Goal: Task Accomplishment & Management: Manage account settings

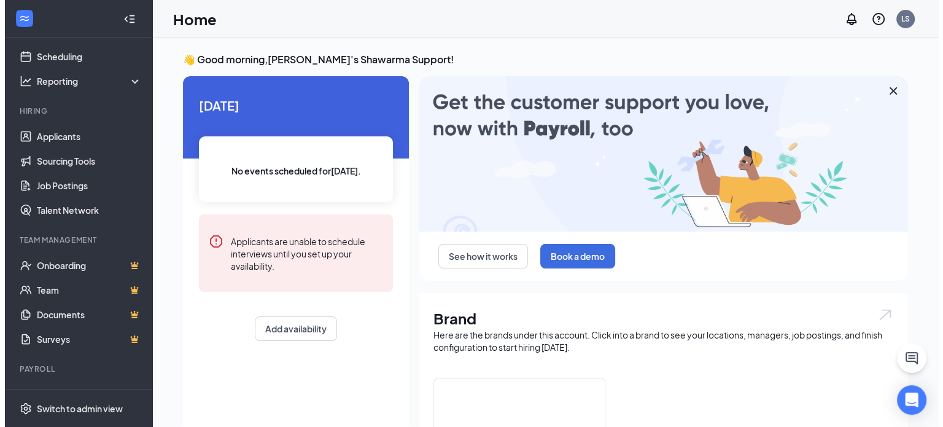
scroll to position [56, 0]
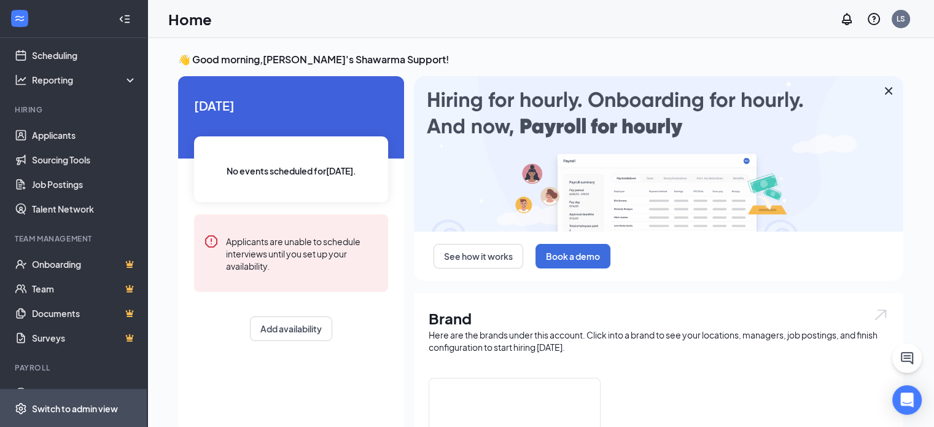
click at [81, 400] on span "Switch to admin view" at bounding box center [84, 407] width 105 height 37
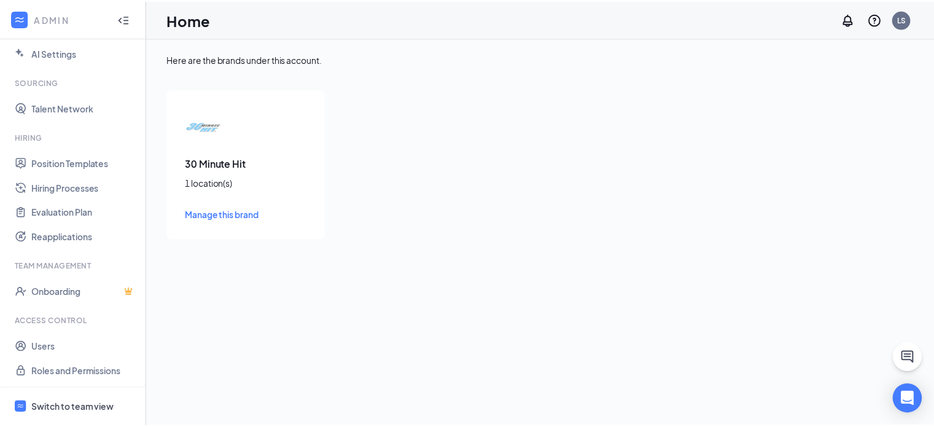
scroll to position [213, 0]
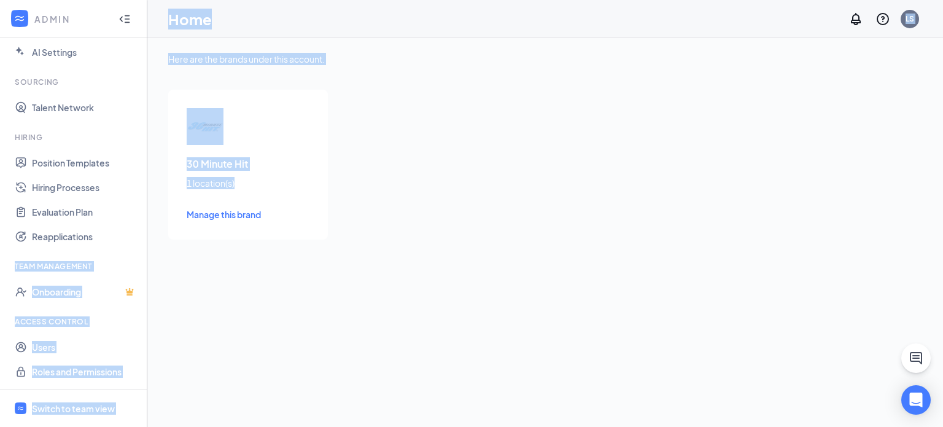
drag, startPoint x: 136, startPoint y: 228, endPoint x: 172, endPoint y: 283, distance: 65.5
click at [162, 273] on div "ADMIN Home Company Settings Locations Tax Entities Departments Integrations Cus…" at bounding box center [471, 213] width 943 height 427
click at [185, 294] on div "Here are the brands under this account. 30 Minute Hit 1 location(s) [GEOGRAPHIC…" at bounding box center [545, 232] width 796 height 389
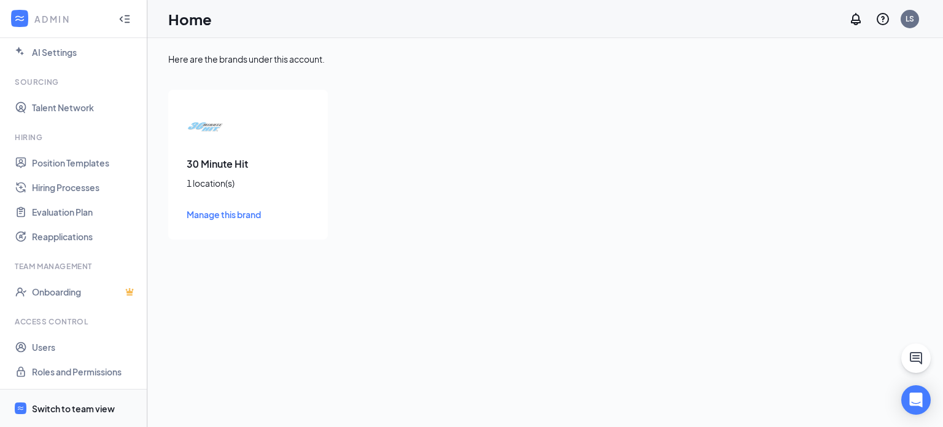
click at [93, 409] on div "Switch to team view" at bounding box center [73, 408] width 83 height 12
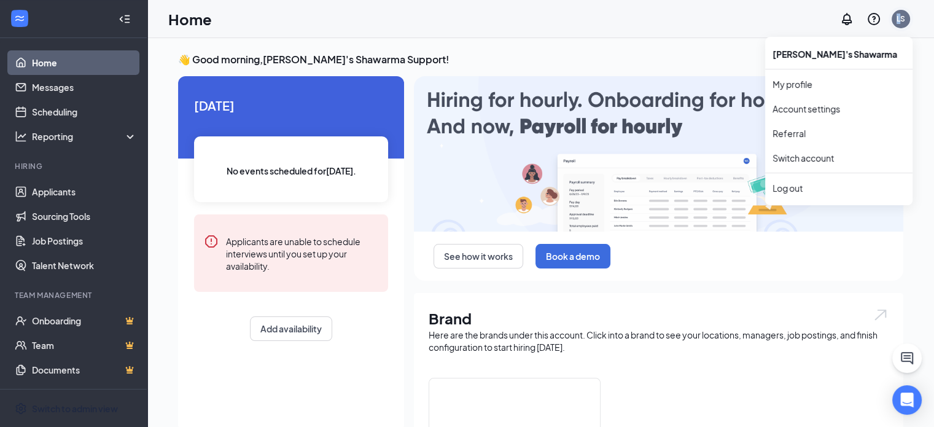
click at [898, 19] on div "LS" at bounding box center [900, 19] width 9 height 10
click at [805, 87] on link "My profile" at bounding box center [838, 84] width 133 height 12
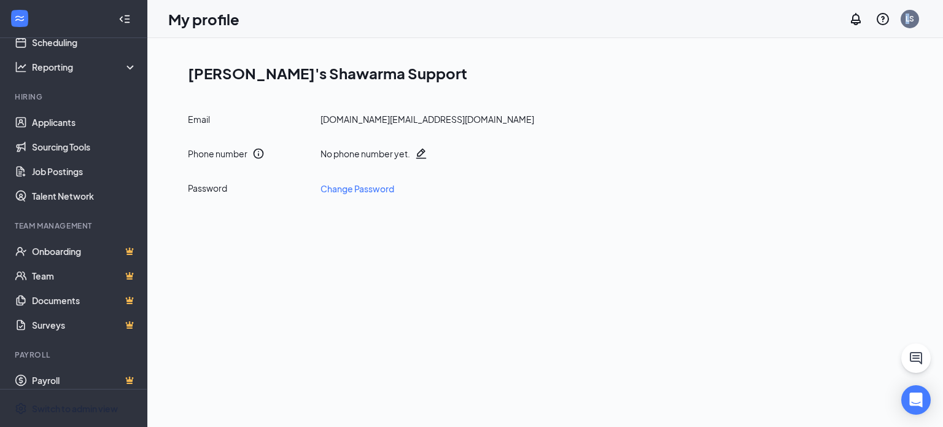
scroll to position [78, 0]
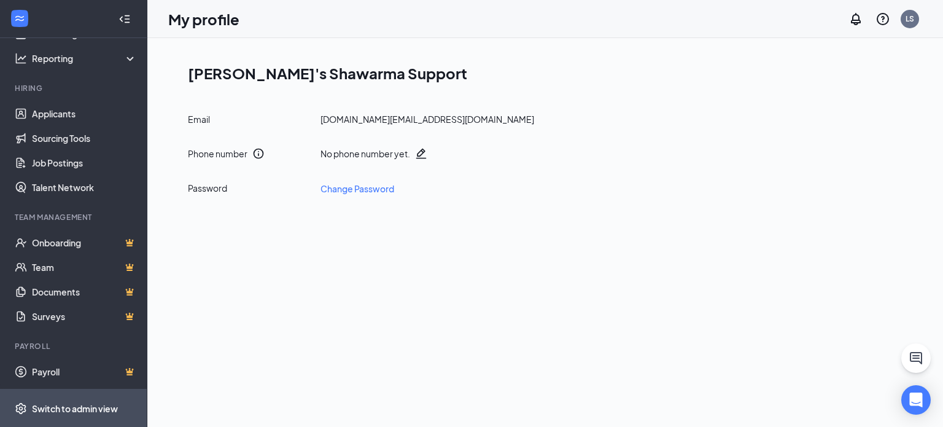
click at [93, 412] on div "Switch to admin view" at bounding box center [75, 408] width 86 height 12
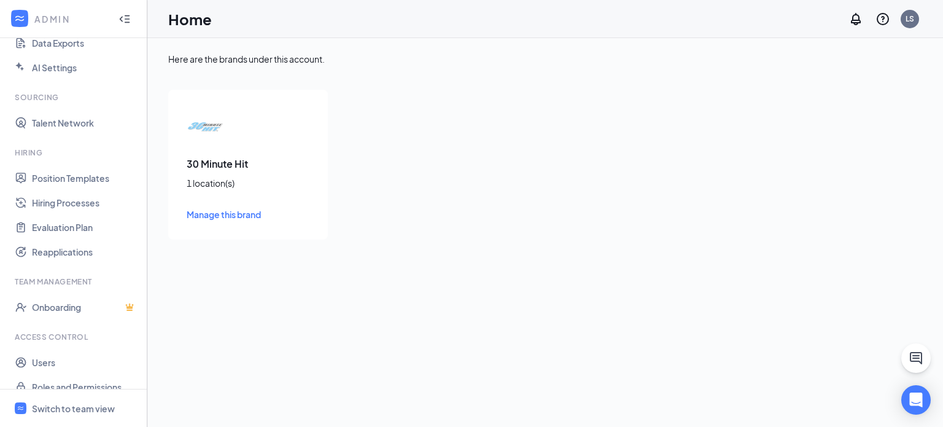
scroll to position [213, 0]
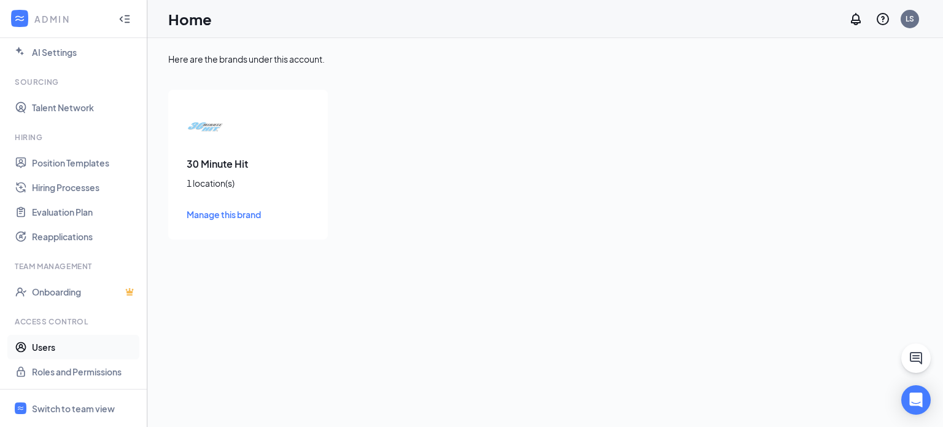
click at [50, 352] on link "Users" at bounding box center [84, 347] width 105 height 25
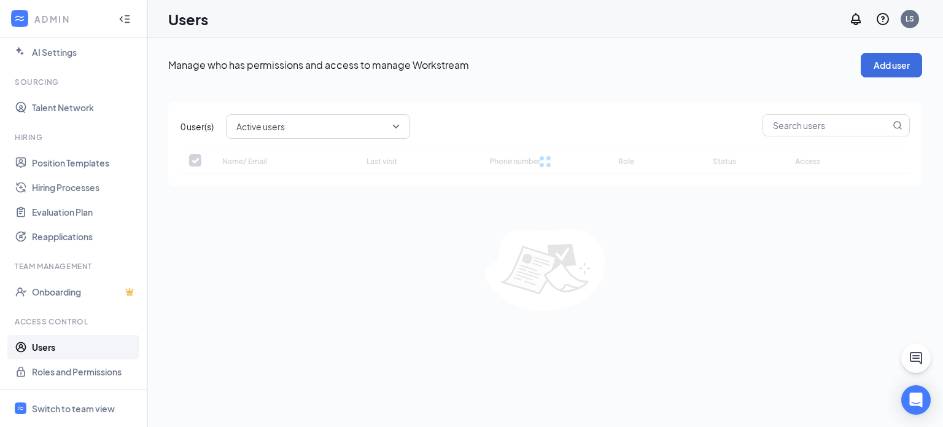
checkbox input "false"
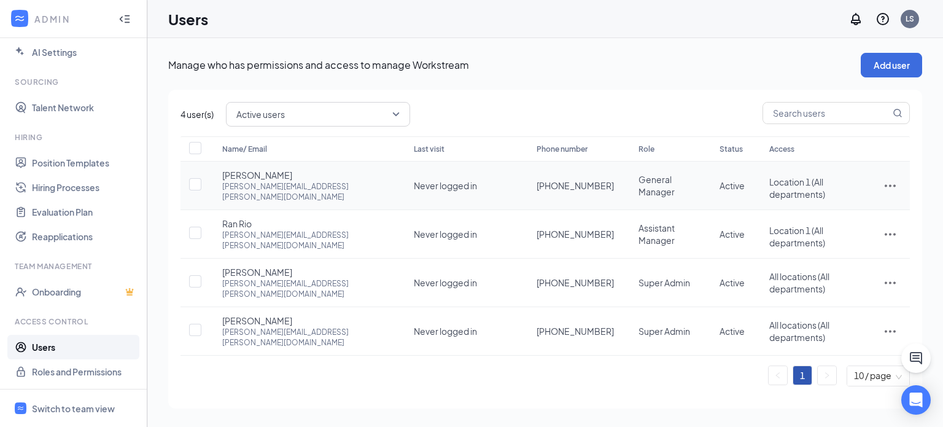
click at [886, 185] on icon "ActionsIcon" at bounding box center [890, 186] width 11 height 2
click at [850, 236] on span "Reset password" at bounding box center [843, 235] width 65 height 11
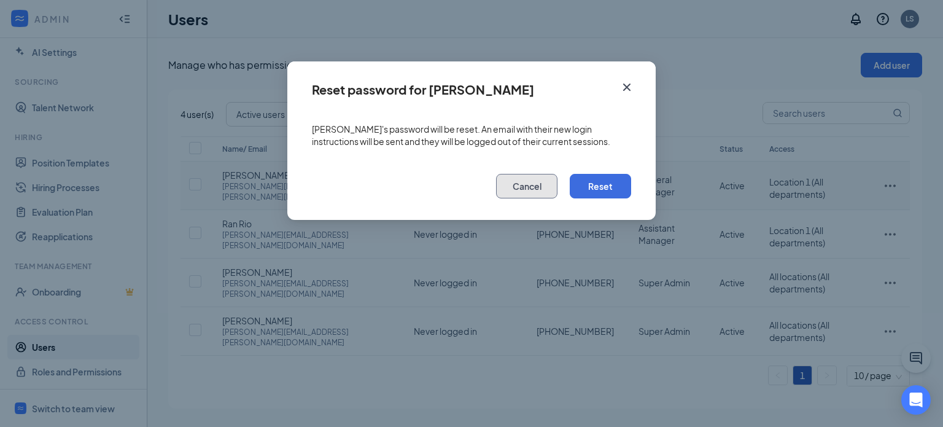
click at [547, 193] on button "Cancel" at bounding box center [526, 186] width 61 height 25
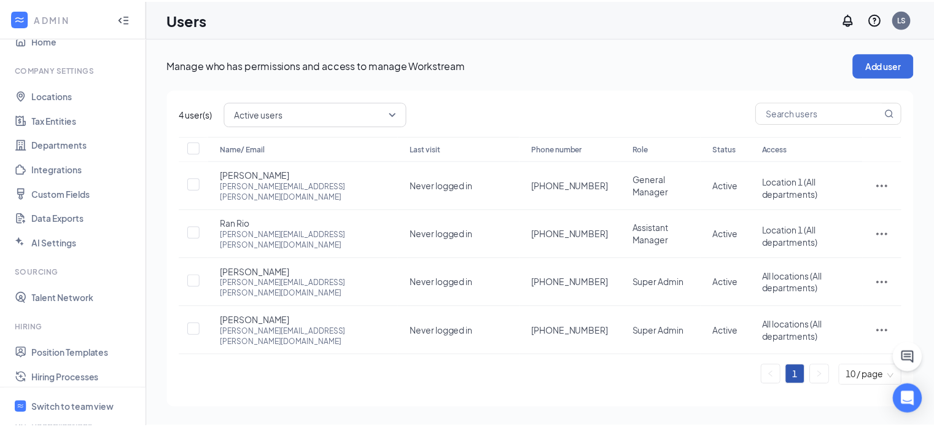
scroll to position [7, 0]
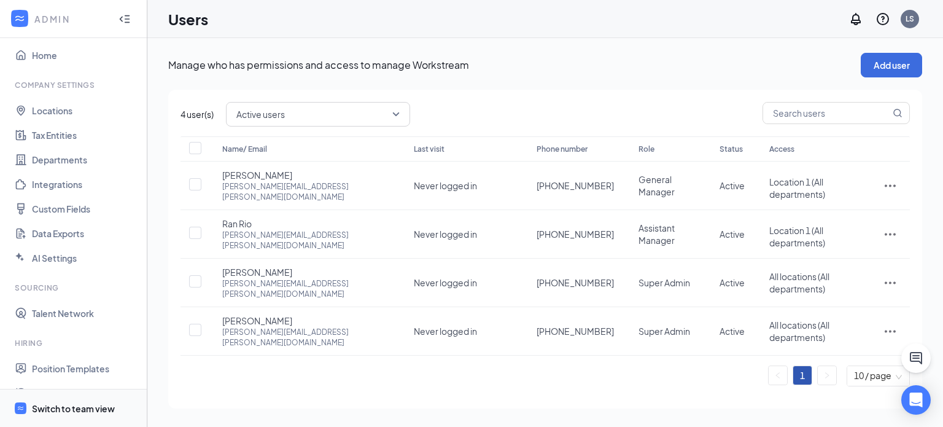
click at [75, 406] on div "Switch to team view" at bounding box center [73, 408] width 83 height 12
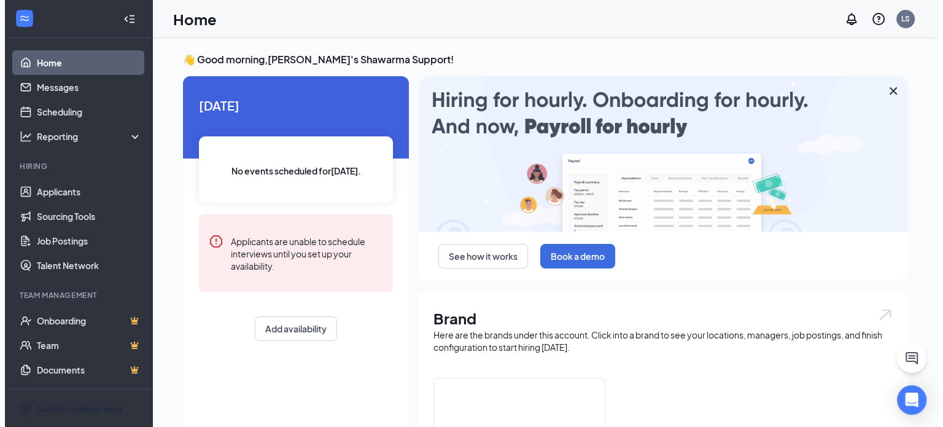
scroll to position [78, 0]
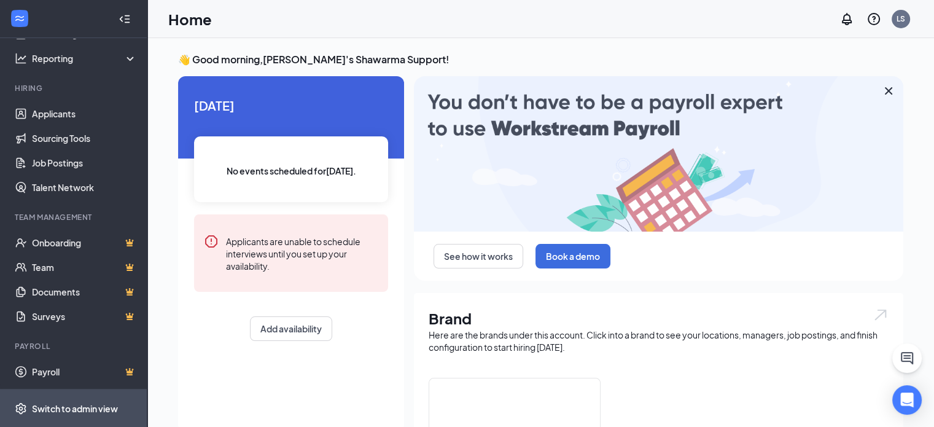
click at [69, 408] on div "Switch to admin view" at bounding box center [75, 408] width 86 height 12
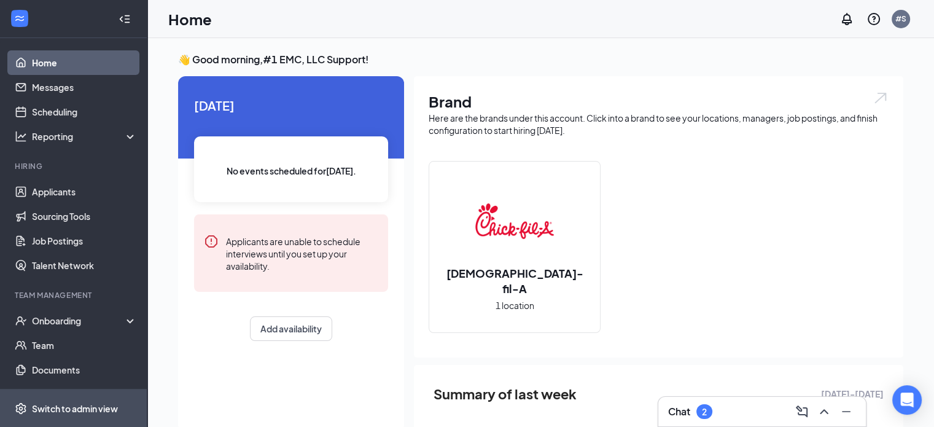
click at [77, 408] on div "Switch to admin view" at bounding box center [75, 408] width 86 height 12
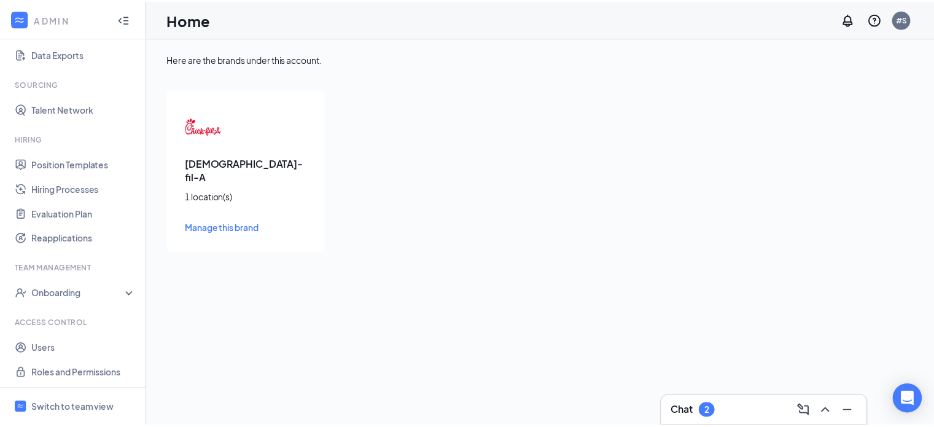
scroll to position [188, 0]
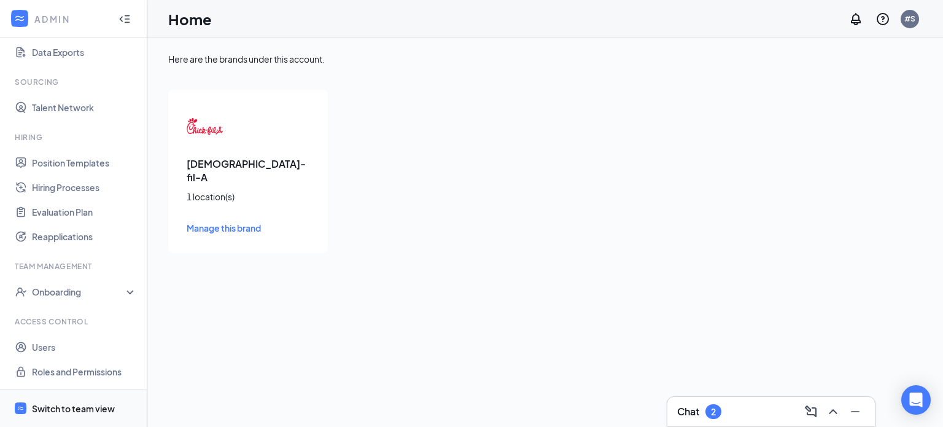
click at [77, 405] on div "Switch to team view" at bounding box center [73, 408] width 83 height 12
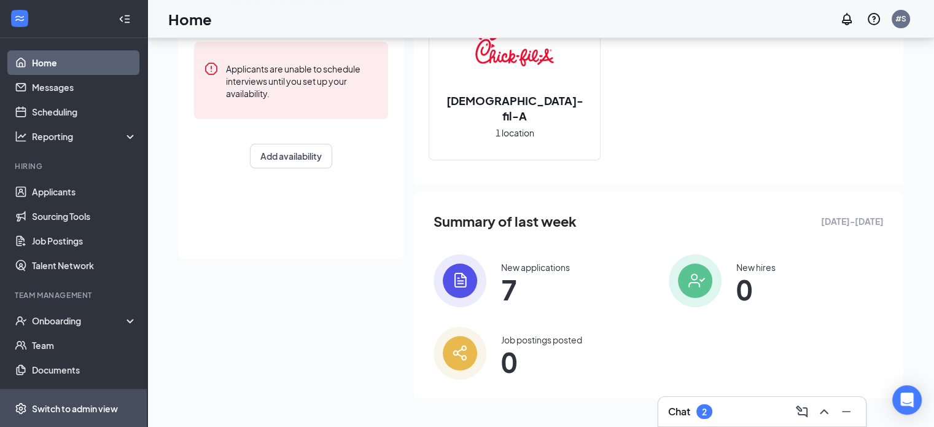
click at [91, 413] on div "Switch to admin view" at bounding box center [75, 408] width 86 height 12
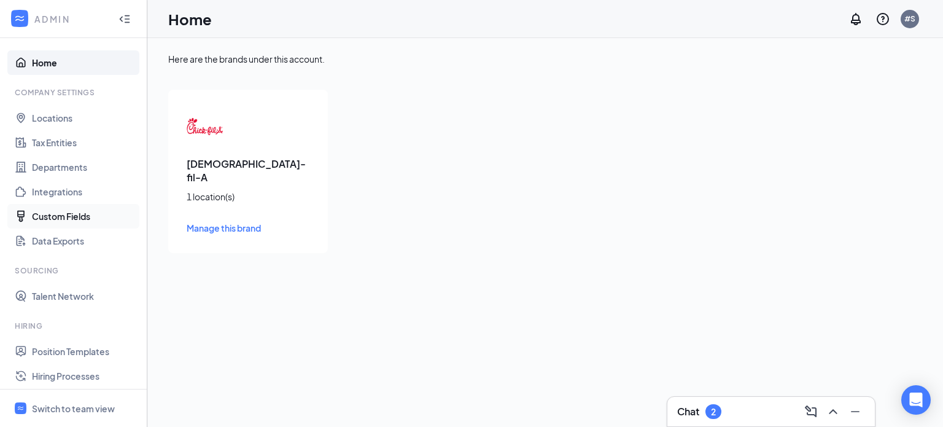
click at [77, 219] on link "Custom Fields" at bounding box center [84, 216] width 105 height 25
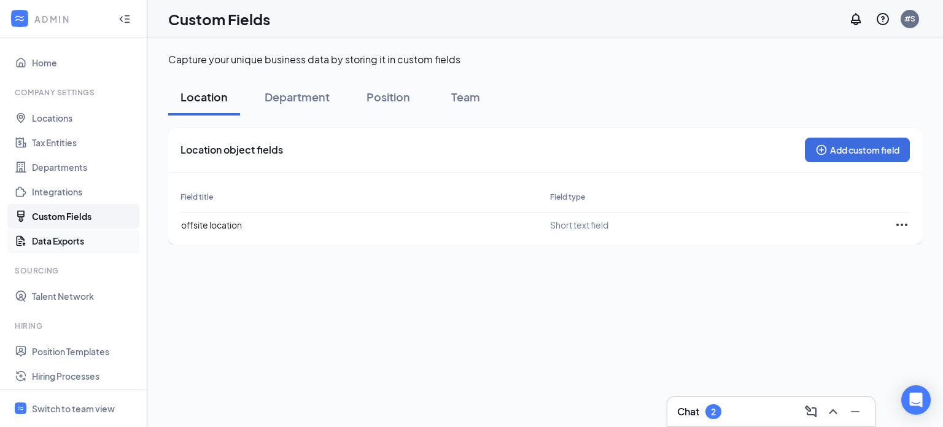
click at [62, 244] on link "Data Exports" at bounding box center [84, 240] width 105 height 25
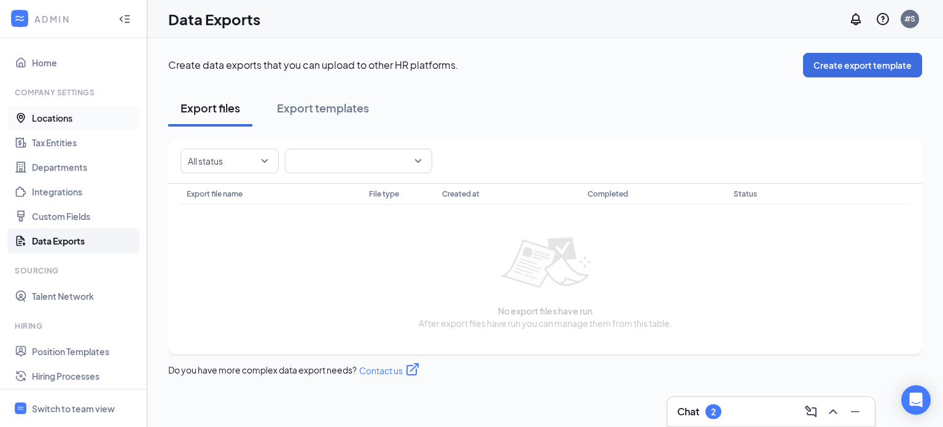
click at [54, 116] on link "Locations" at bounding box center [84, 118] width 105 height 25
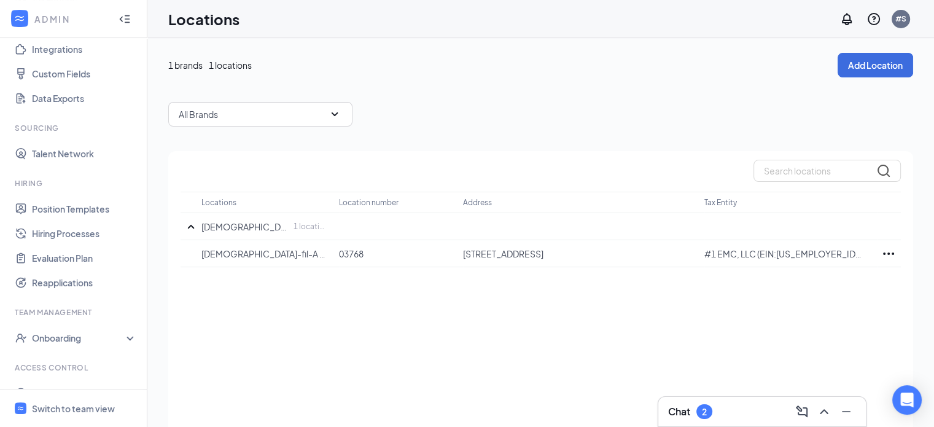
scroll to position [132, 0]
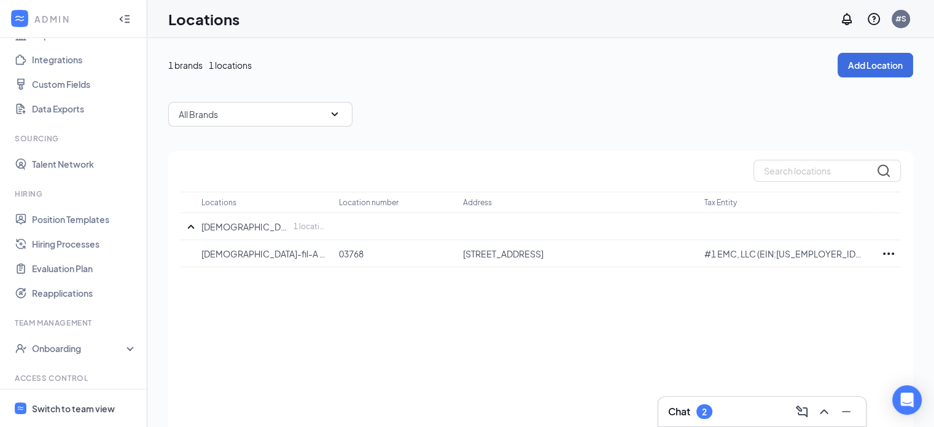
click at [94, 409] on div "Switch to team view" at bounding box center [73, 408] width 83 height 12
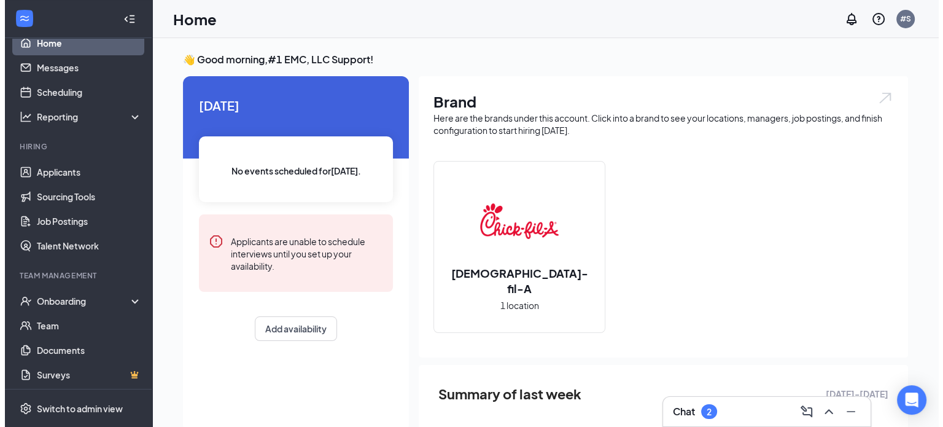
scroll to position [22, 0]
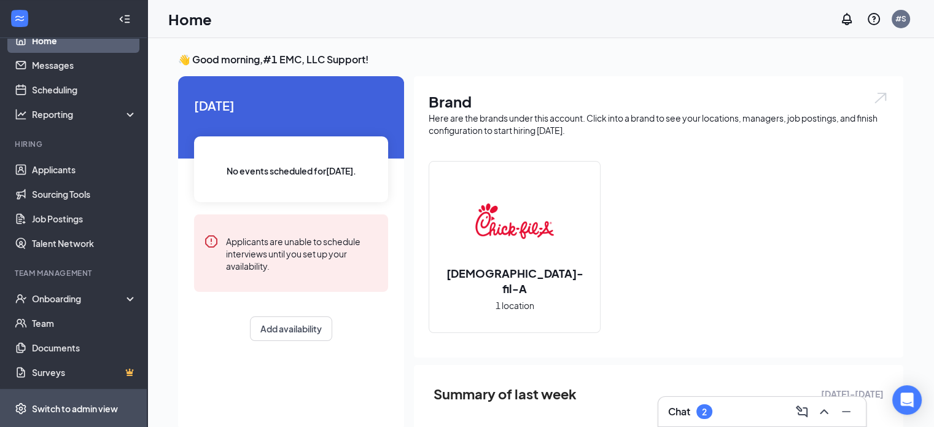
click at [103, 399] on span "Switch to admin view" at bounding box center [84, 407] width 105 height 37
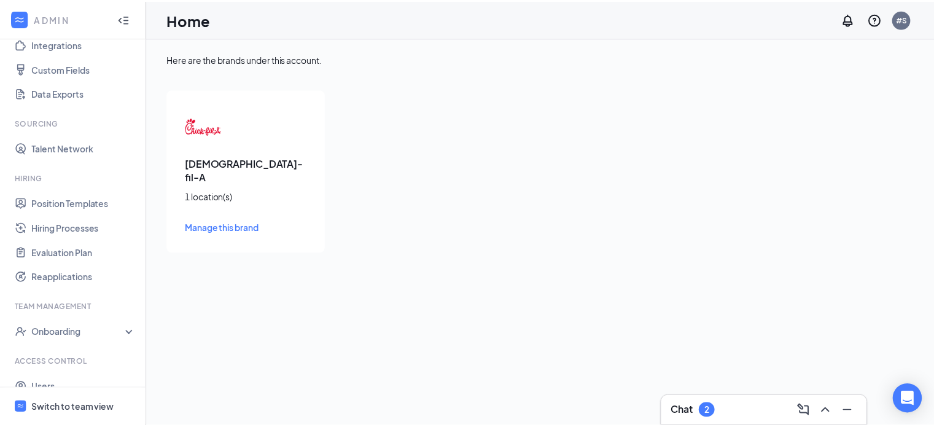
scroll to position [188, 0]
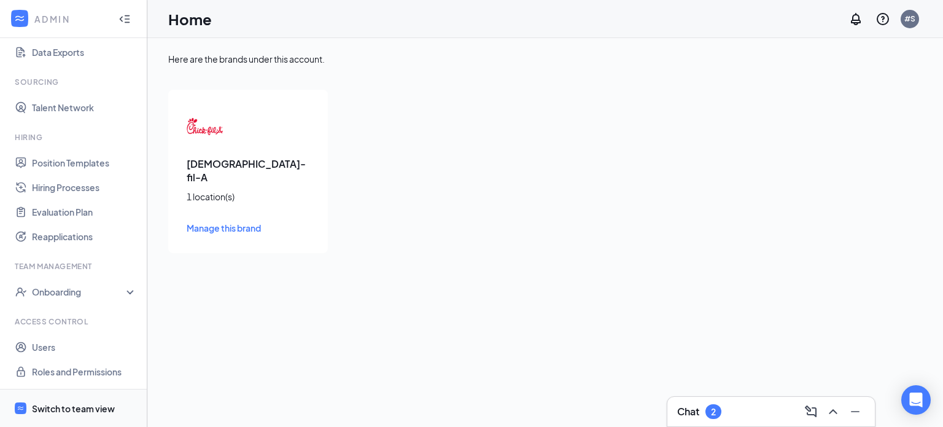
click at [81, 405] on div "Switch to team view" at bounding box center [73, 408] width 83 height 12
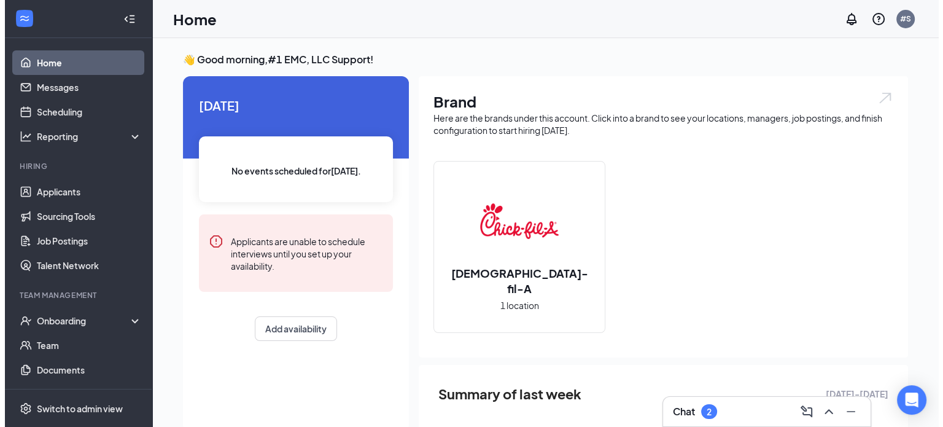
scroll to position [22, 0]
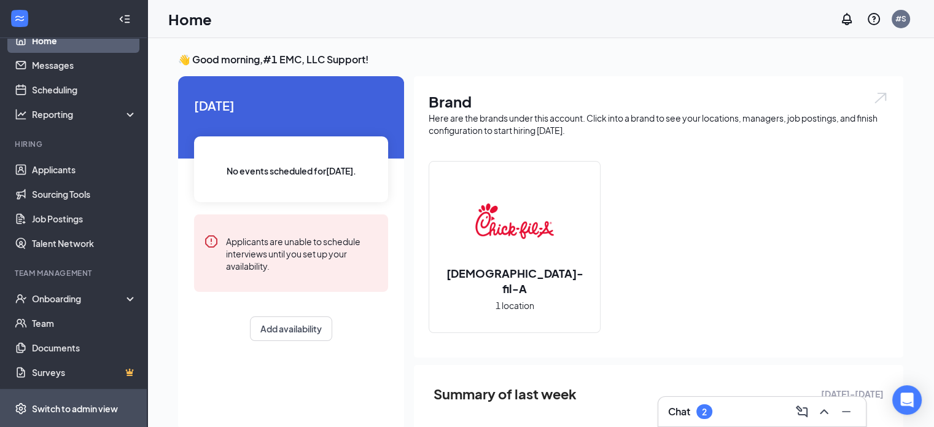
click at [76, 405] on div "Switch to admin view" at bounding box center [75, 408] width 86 height 12
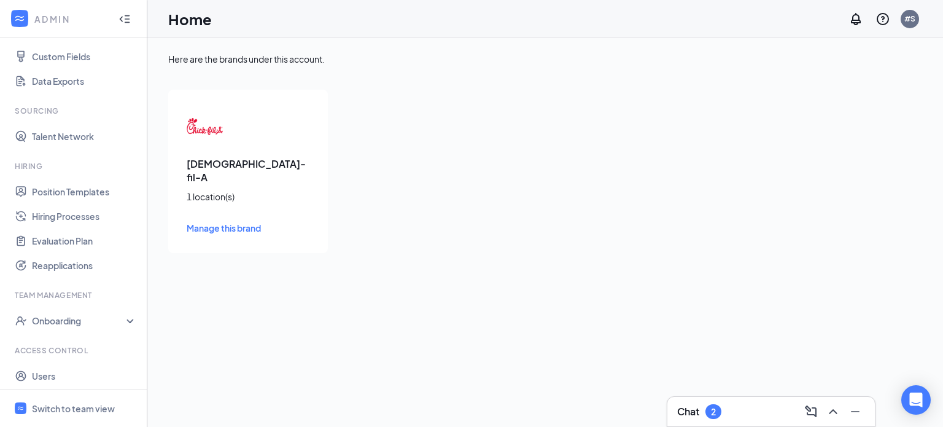
scroll to position [188, 0]
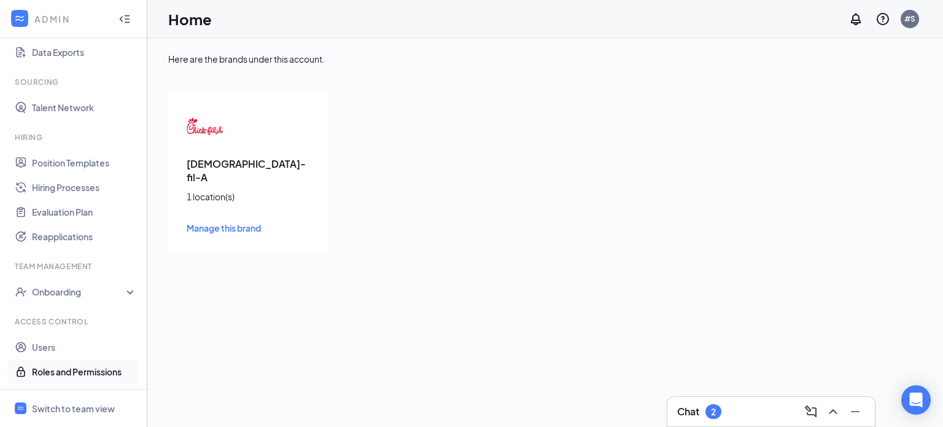
click at [93, 367] on link "Roles and Permissions" at bounding box center [84, 371] width 105 height 25
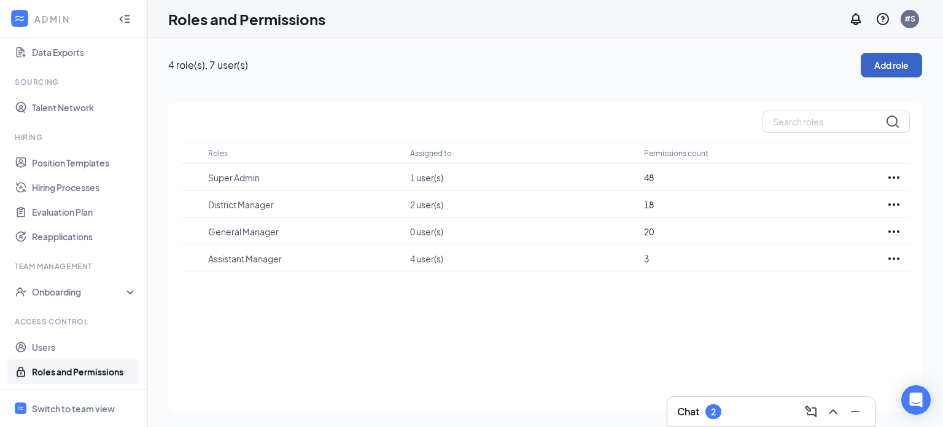
click at [894, 69] on button "Add role" at bounding box center [891, 65] width 61 height 25
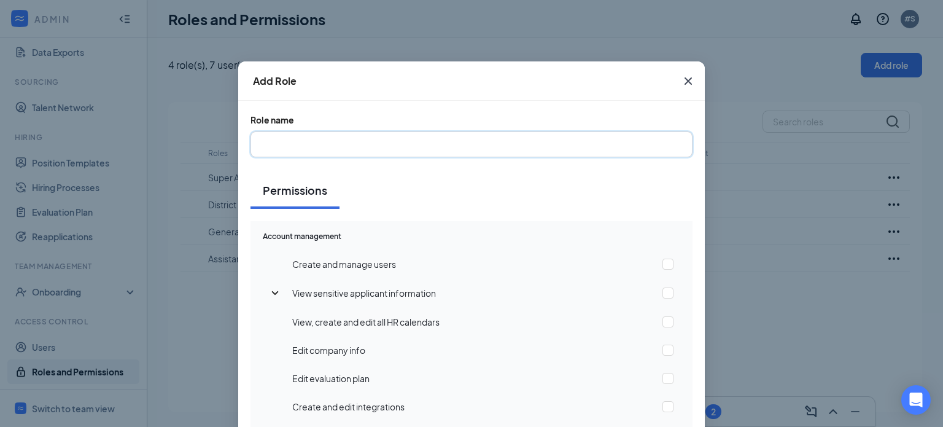
click at [435, 143] on input "text" at bounding box center [471, 144] width 442 height 26
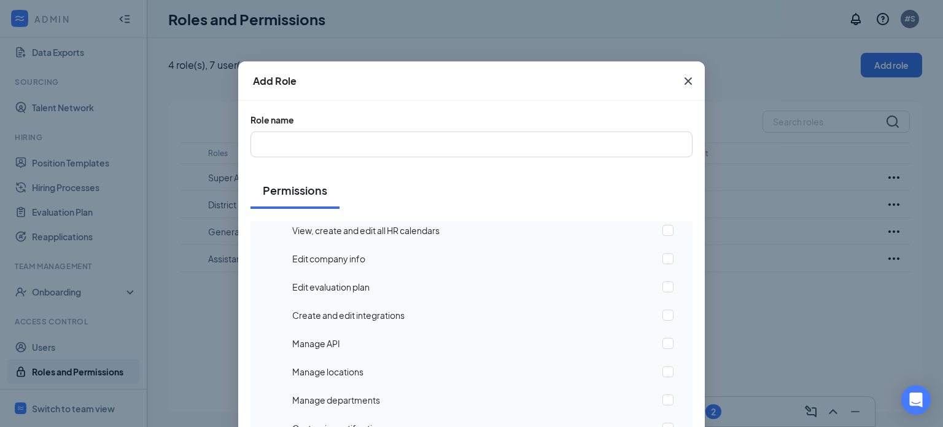
scroll to position [93, 0]
click at [682, 78] on icon "Cross" at bounding box center [688, 81] width 15 height 15
